Goal: Transaction & Acquisition: Purchase product/service

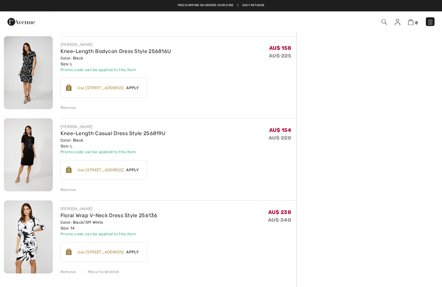
scroll to position [458, 0]
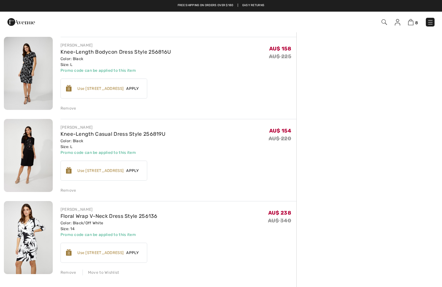
click at [73, 193] on div "Remove" at bounding box center [68, 191] width 16 height 6
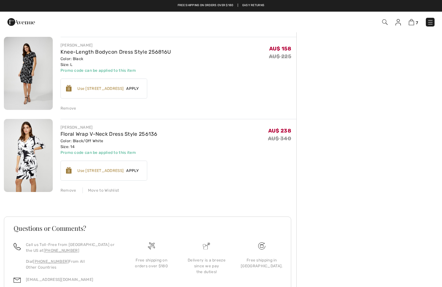
click at [68, 109] on div "Remove" at bounding box center [68, 108] width 16 height 6
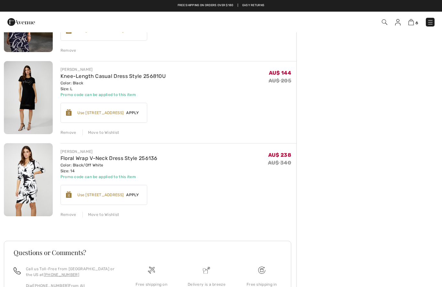
scroll to position [351, 0]
click at [63, 131] on div "Remove" at bounding box center [68, 133] width 16 height 6
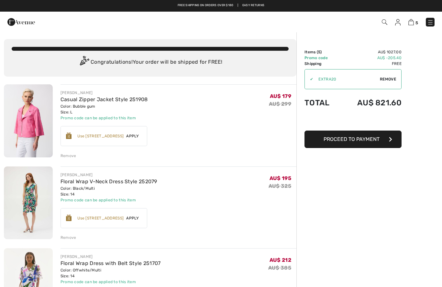
scroll to position [0, 0]
click at [399, 144] on button "Proceed to Payment" at bounding box center [352, 139] width 97 height 17
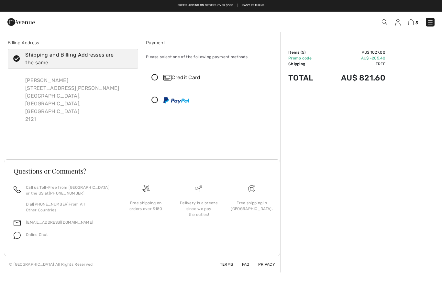
click at [410, 24] on img at bounding box center [410, 22] width 5 height 6
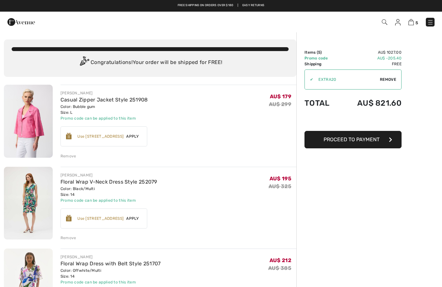
click at [400, 23] on img at bounding box center [397, 22] width 5 height 6
click at [396, 22] on img at bounding box center [397, 22] width 5 height 6
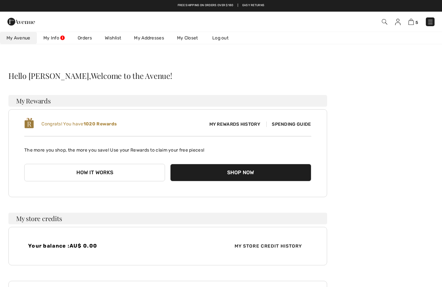
click at [413, 20] on img at bounding box center [410, 22] width 5 height 6
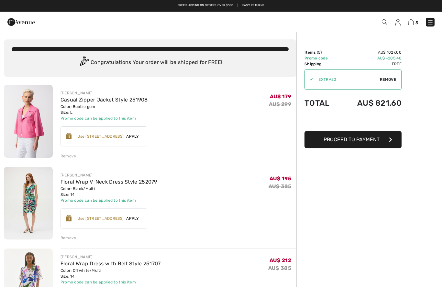
click at [398, 22] on img at bounding box center [397, 22] width 5 height 6
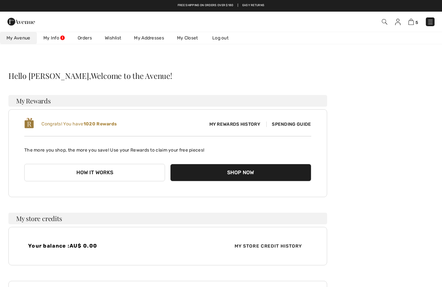
click at [432, 24] on img at bounding box center [430, 22] width 6 height 6
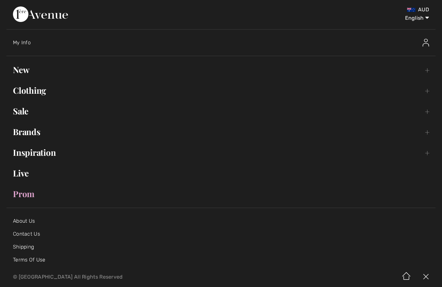
click at [17, 112] on link "Sale Toggle submenu" at bounding box center [220, 111] width 429 height 14
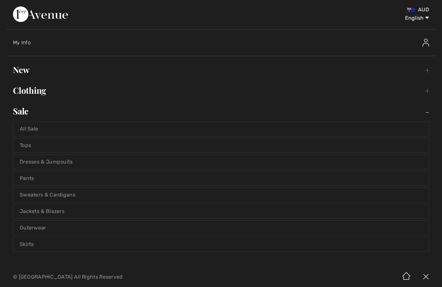
click at [27, 179] on link "Pants" at bounding box center [220, 178] width 415 height 14
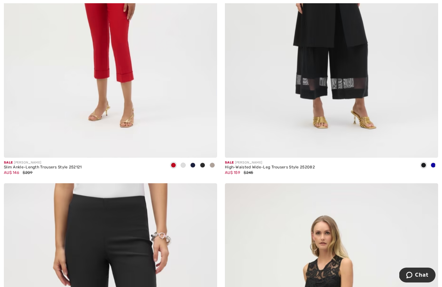
scroll to position [1315, 0]
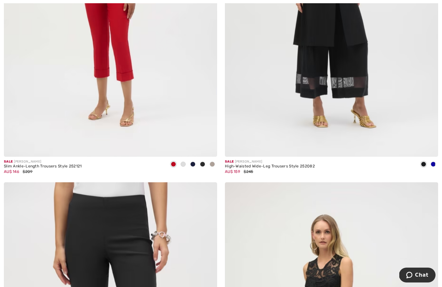
click at [184, 164] on span at bounding box center [182, 164] width 5 height 5
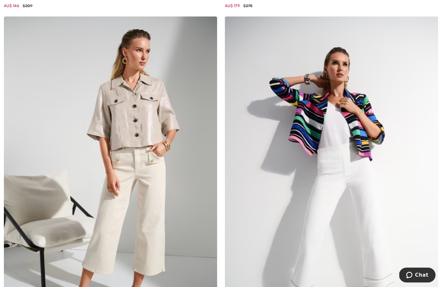
scroll to position [5774, 0]
click at [368, 202] on img at bounding box center [331, 177] width 213 height 320
click at [378, 189] on img at bounding box center [331, 177] width 213 height 320
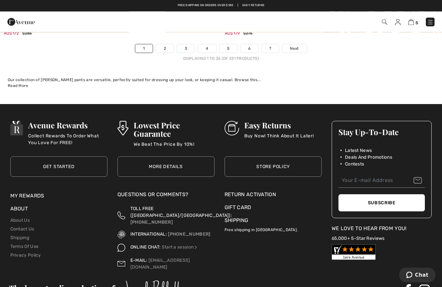
scroll to position [6438, 0]
click at [165, 44] on link "2" at bounding box center [165, 48] width 18 height 8
click at [163, 45] on link "2" at bounding box center [165, 48] width 18 height 8
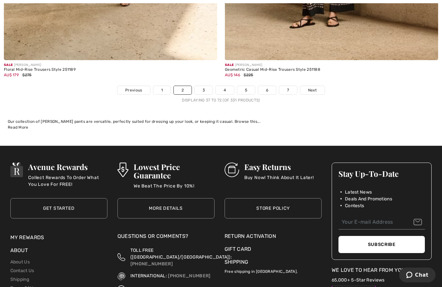
scroll to position [6399, 0]
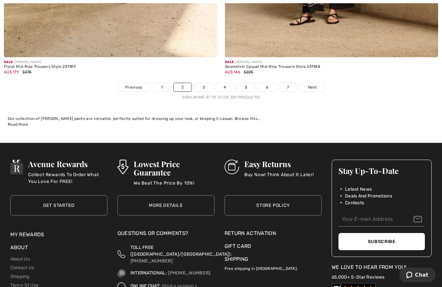
click at [199, 83] on link "3" at bounding box center [204, 87] width 18 height 8
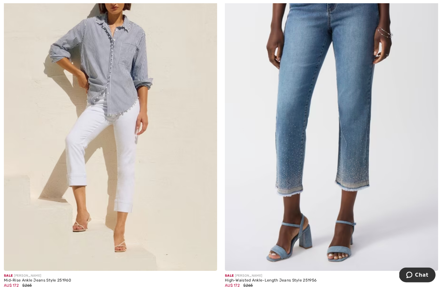
scroll to position [4030, 0]
click at [80, 151] on img at bounding box center [110, 111] width 213 height 320
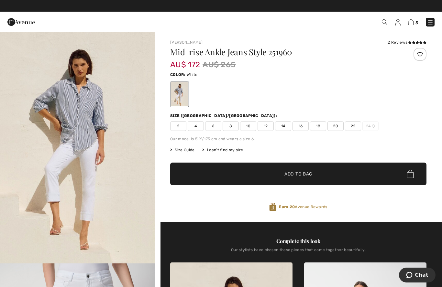
click at [82, 147] on img "1 / 9" at bounding box center [77, 148] width 155 height 232
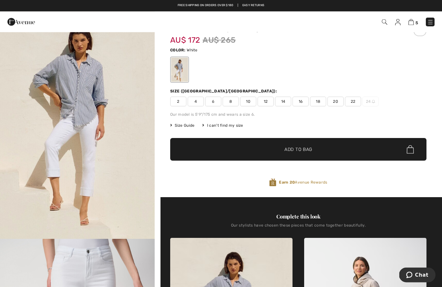
scroll to position [19, 0]
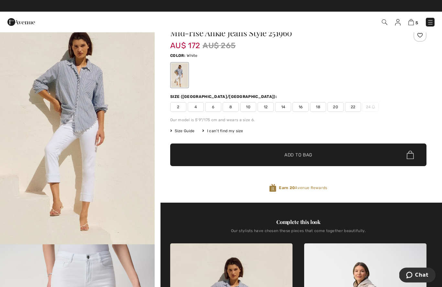
click at [284, 105] on span "14" at bounding box center [283, 107] width 16 height 10
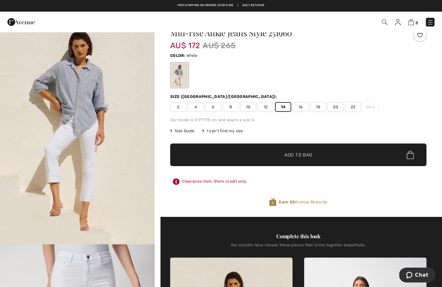
click at [266, 109] on span "12" at bounding box center [265, 107] width 16 height 10
click at [275, 158] on span "✔ Added to Bag" at bounding box center [288, 155] width 39 height 7
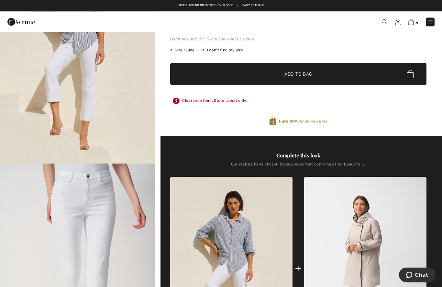
scroll to position [99, 0]
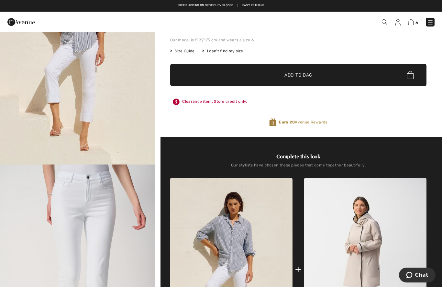
click at [413, 21] on img at bounding box center [410, 22] width 5 height 6
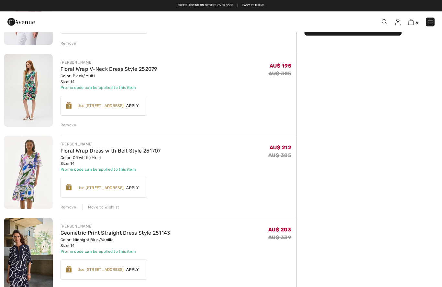
scroll to position [112, 0]
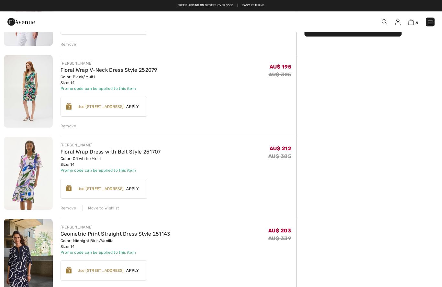
click at [30, 90] on img at bounding box center [28, 91] width 49 height 73
click at [26, 94] on img at bounding box center [28, 91] width 49 height 73
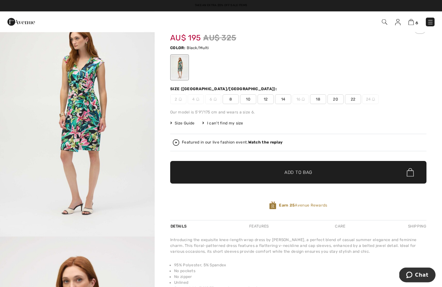
click at [73, 116] on img "1 / 5" at bounding box center [77, 121] width 155 height 232
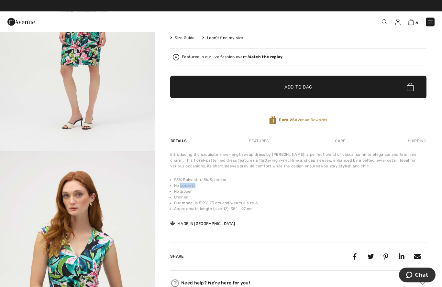
scroll to position [112, 0]
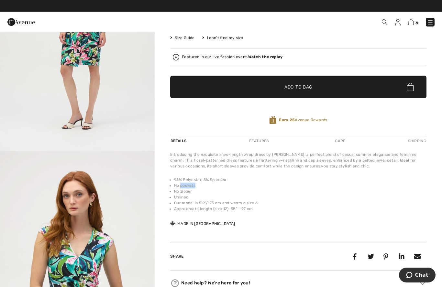
click at [404, 197] on li "Unlined" at bounding box center [300, 197] width 252 height 6
click at [404, 198] on li "Unlined" at bounding box center [300, 197] width 252 height 6
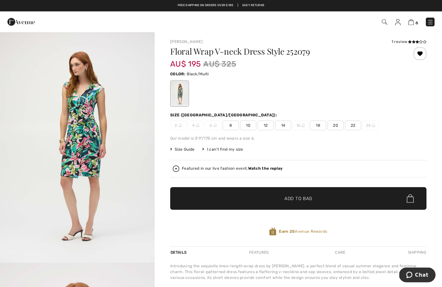
scroll to position [0, 0]
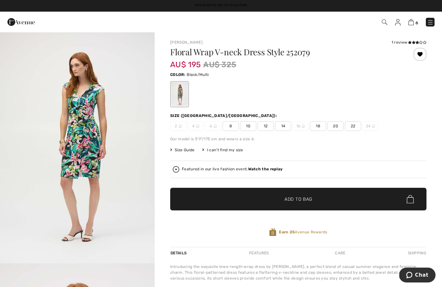
click at [431, 19] on img at bounding box center [430, 22] width 6 height 6
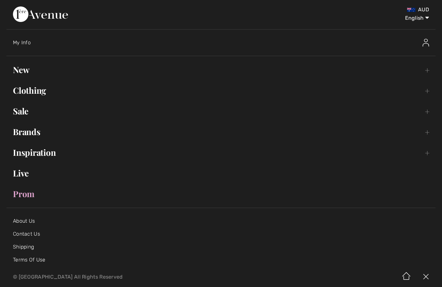
click at [23, 112] on link "Sale Toggle submenu" at bounding box center [220, 111] width 429 height 14
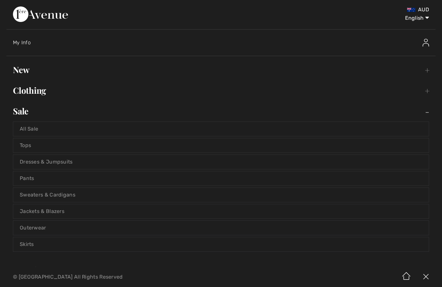
click at [29, 130] on link "All Sale" at bounding box center [220, 129] width 415 height 14
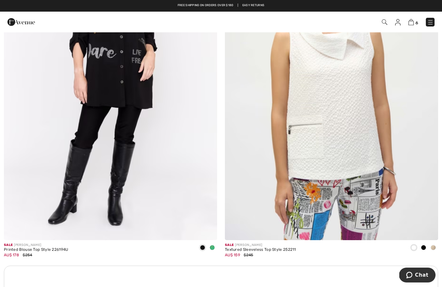
scroll to position [1930, 0]
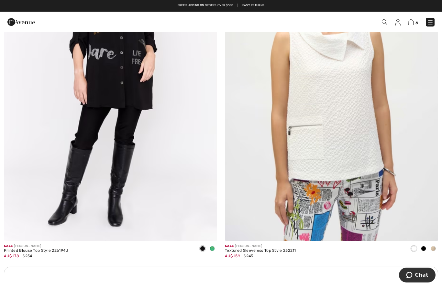
click at [408, 25] on img at bounding box center [410, 22] width 5 height 6
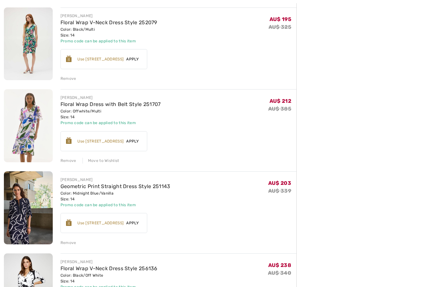
scroll to position [161, 0]
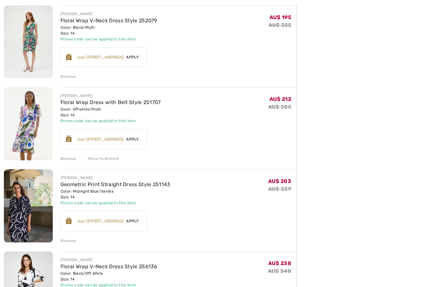
click at [106, 158] on div "Move to Wishlist" at bounding box center [100, 159] width 37 height 6
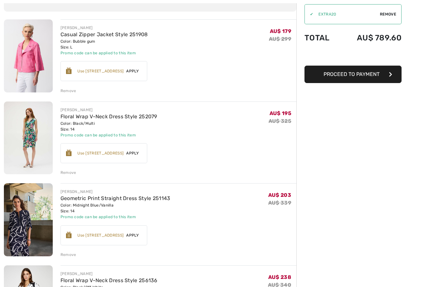
scroll to position [78, 0]
